Goal: Find specific page/section: Find specific page/section

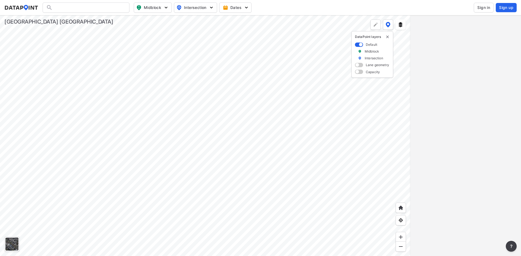
click at [82, 6] on div at bounding box center [86, 7] width 87 height 10
click at [81, 7] on div at bounding box center [86, 7] width 87 height 10
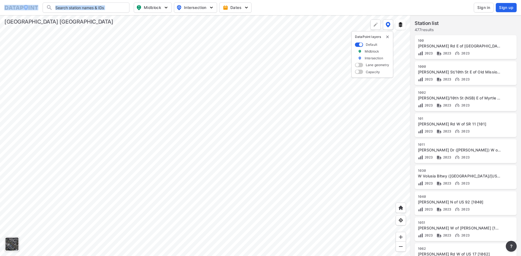
click at [76, 8] on input "Search" at bounding box center [89, 7] width 73 height 9
type input "1241"
type input "(1241) [US_STATE] Ave ([GEOGRAPHIC_DATA]) W of US 17/92 [1241]"
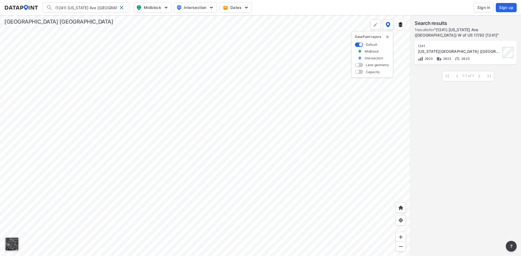
click at [422, 44] on div "1241" at bounding box center [459, 46] width 83 height 4
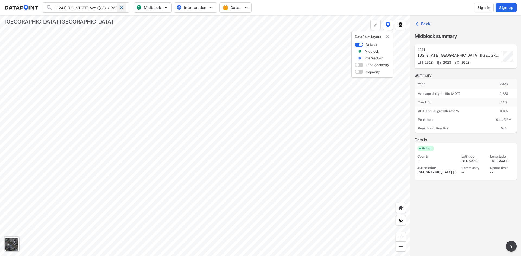
click at [121, 7] on span at bounding box center [121, 7] width 4 height 4
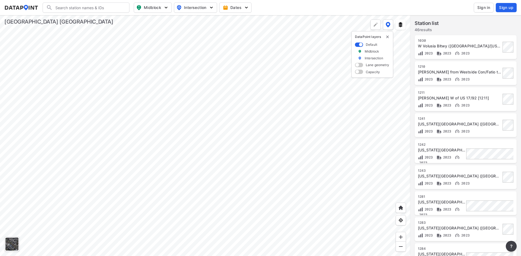
drag, startPoint x: 95, startPoint y: 9, endPoint x: 98, endPoint y: 14, distance: 5.6
click at [95, 9] on input "Search" at bounding box center [89, 7] width 73 height 9
type input "1942"
type input "(1942) W Volusia Bltwy (Dr [PERSON_NAME]) S of Orange Camp Rd [1942]"
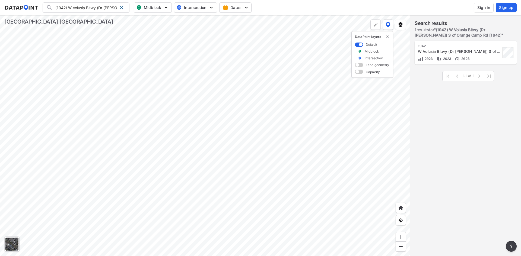
click at [452, 58] on div "2023 2023 2023" at bounding box center [459, 59] width 83 height 6
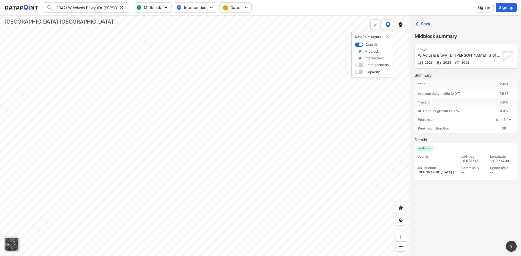
click at [262, 193] on div at bounding box center [205, 135] width 410 height 241
click at [386, 180] on div at bounding box center [205, 135] width 410 height 241
click at [82, 11] on input "(1942) W Volusia Bltwy (Dr [PERSON_NAME]) S of Orange Camp Rd [1942]" at bounding box center [85, 7] width 65 height 9
click at [120, 9] on span at bounding box center [121, 7] width 4 height 4
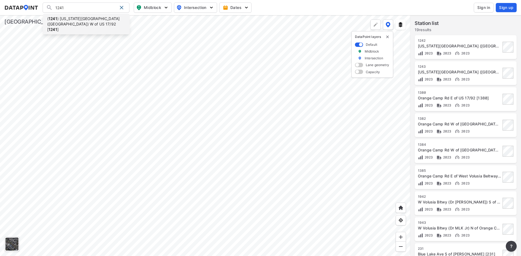
click at [84, 23] on li "( 1241 ) [US_STATE] Ave ([GEOGRAPHIC_DATA]) W of US 17/92 [ 1241 ]" at bounding box center [86, 24] width 87 height 21
type input "(1241) [US_STATE] Ave ([GEOGRAPHIC_DATA]) W of US 17/92 [1241]"
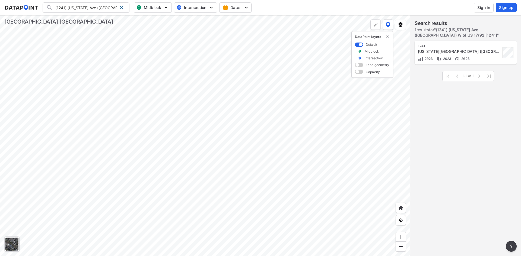
click at [174, 161] on div at bounding box center [205, 135] width 410 height 241
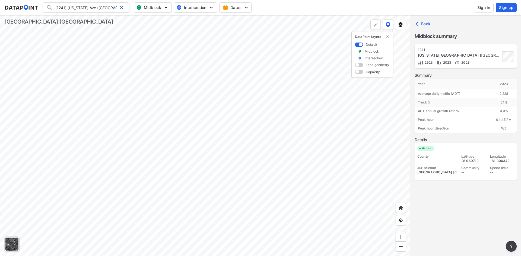
click at [304, 176] on div at bounding box center [205, 135] width 410 height 241
